Goal: Transaction & Acquisition: Purchase product/service

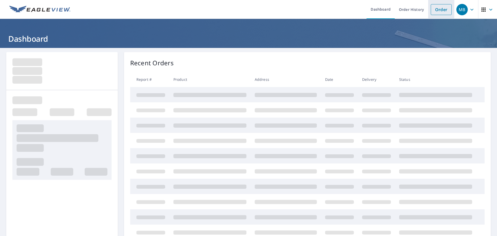
click at [439, 11] on link "Order" at bounding box center [441, 9] width 21 height 11
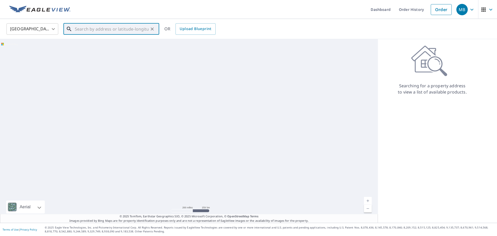
click at [144, 27] on input "text" at bounding box center [112, 29] width 74 height 14
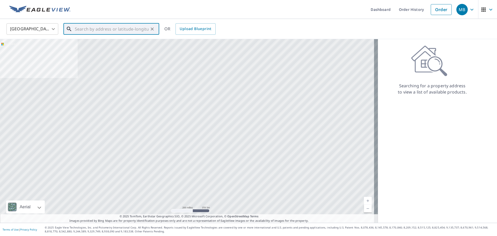
paste input "[STREET_ADDRESS]"
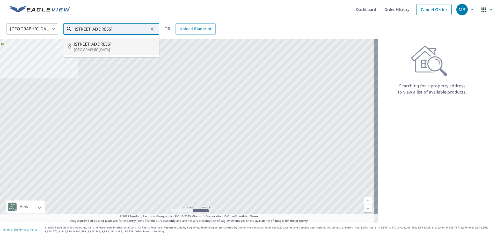
click at [108, 48] on p "[GEOGRAPHIC_DATA]" at bounding box center [114, 49] width 81 height 5
type input "[STREET_ADDRESS]"
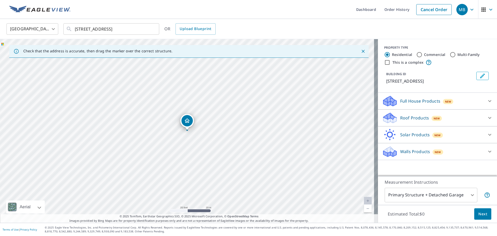
click at [416, 119] on p "Roof Products" at bounding box center [414, 118] width 29 height 6
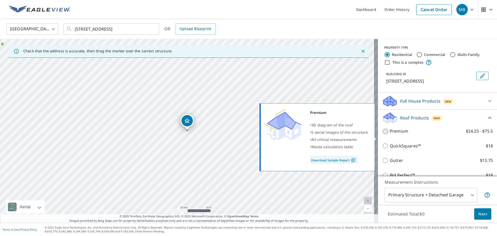
click at [382, 134] on input "Premium $24.25 - $75.5" at bounding box center [386, 131] width 8 height 6
checkbox input "true"
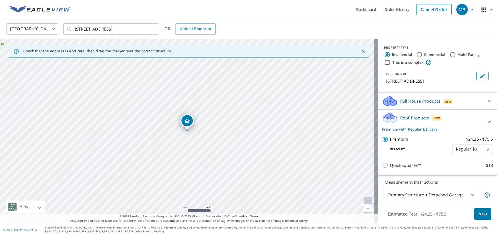
click at [478, 214] on span "Next" at bounding box center [482, 214] width 9 height 6
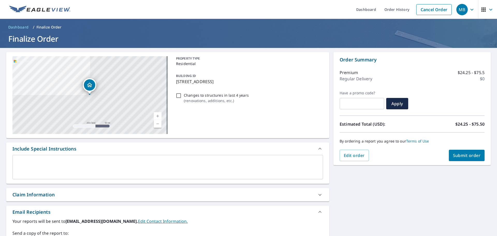
click at [458, 157] on span "Submit order" at bounding box center [467, 155] width 28 height 6
